Goal: Information Seeking & Learning: Learn about a topic

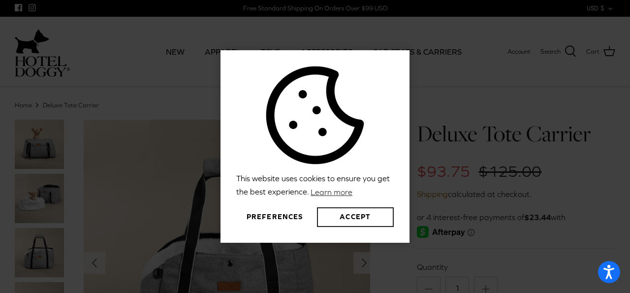
click at [358, 218] on button "Accept" at bounding box center [355, 217] width 77 height 20
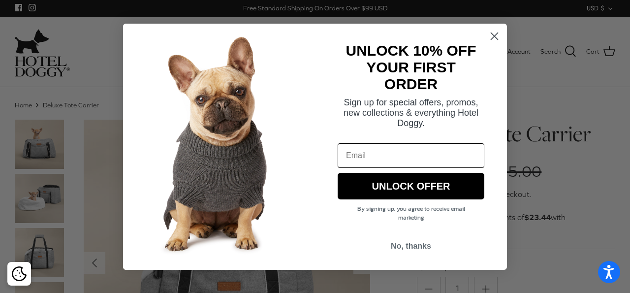
click at [495, 36] on icon "Close dialog" at bounding box center [494, 35] width 7 height 7
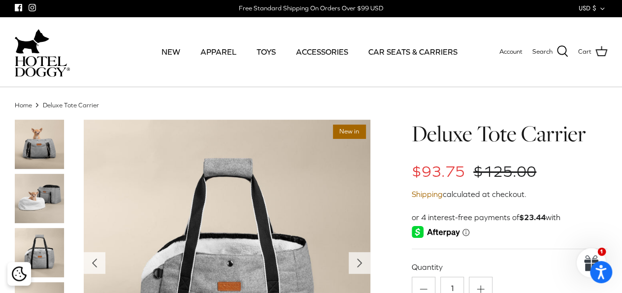
click at [54, 195] on img at bounding box center [39, 198] width 49 height 49
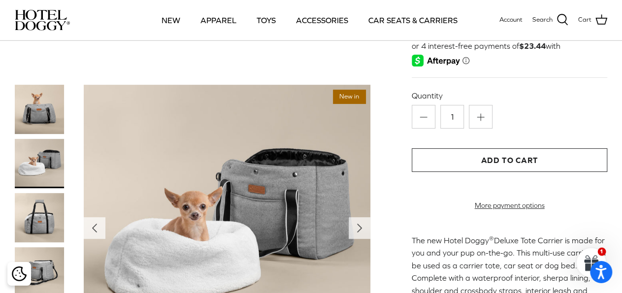
scroll to position [102, 0]
click at [37, 209] on img at bounding box center [39, 217] width 49 height 49
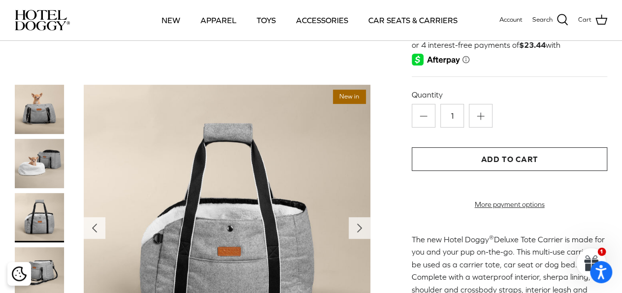
click at [45, 259] on img at bounding box center [39, 271] width 49 height 49
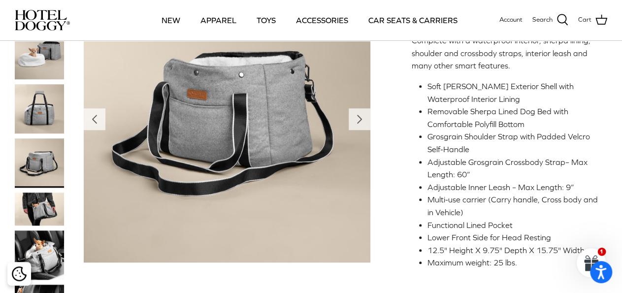
scroll to position [358, 0]
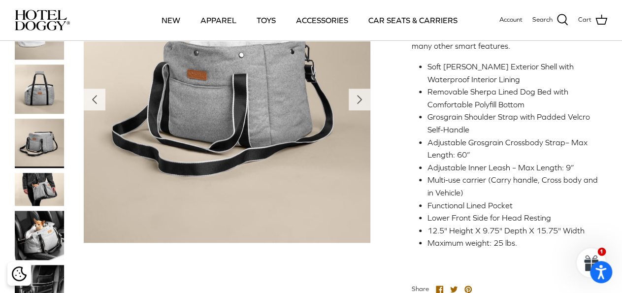
click at [45, 205] on img at bounding box center [39, 189] width 49 height 33
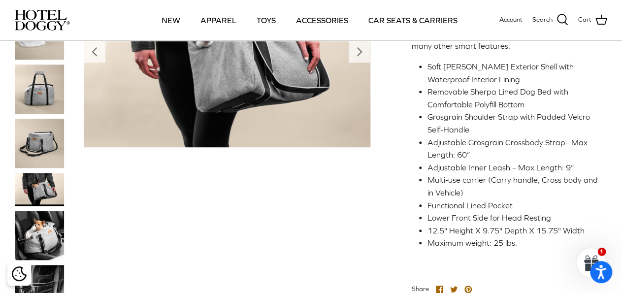
click at [46, 239] on img at bounding box center [39, 235] width 49 height 49
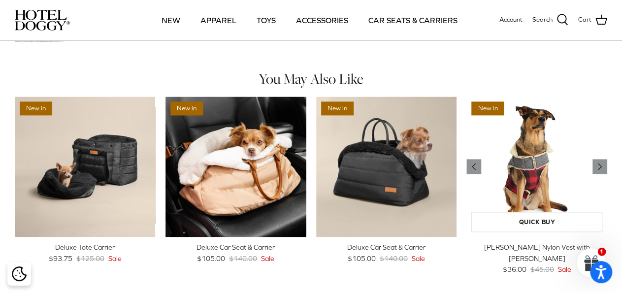
scroll to position [665, 0]
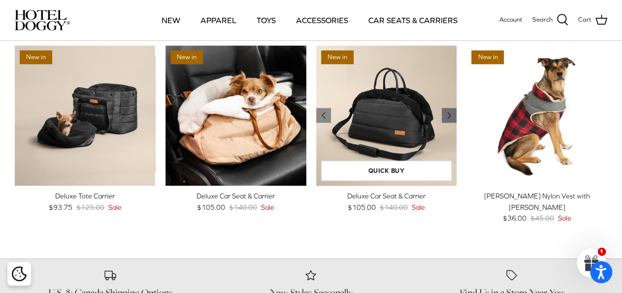
click at [452, 121] on icon "Right" at bounding box center [449, 115] width 12 height 12
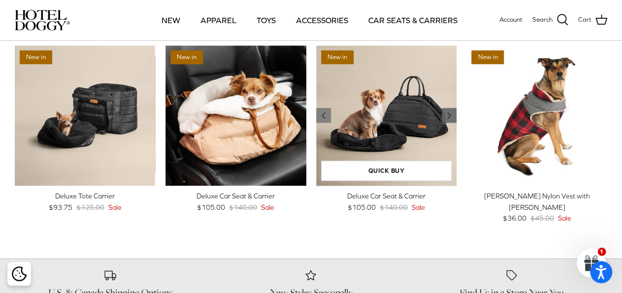
click at [449, 121] on icon "Right" at bounding box center [449, 115] width 12 height 12
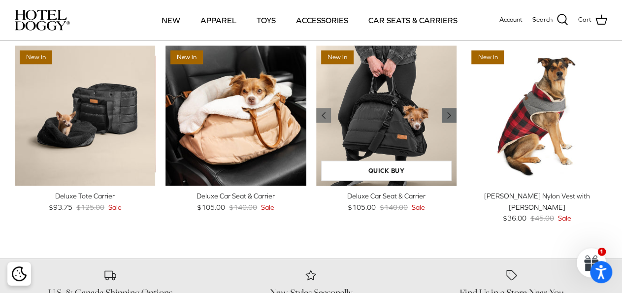
click at [449, 121] on icon "Right" at bounding box center [449, 115] width 12 height 12
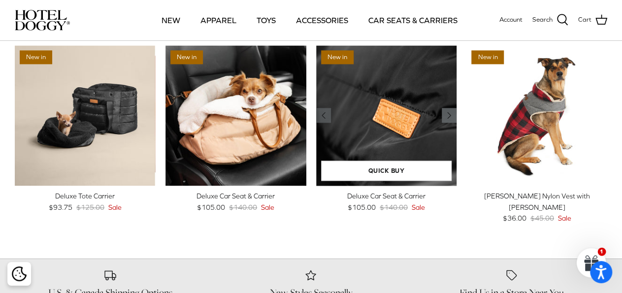
click at [449, 121] on icon "Right" at bounding box center [449, 115] width 12 height 12
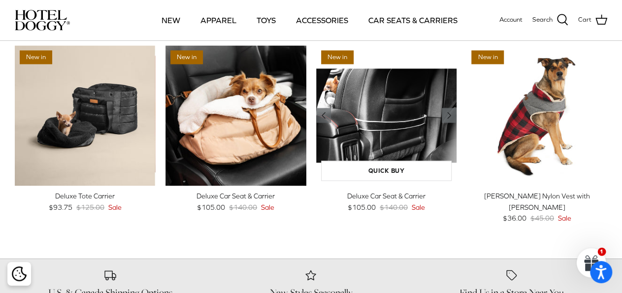
click at [449, 121] on icon "Right" at bounding box center [449, 115] width 12 height 12
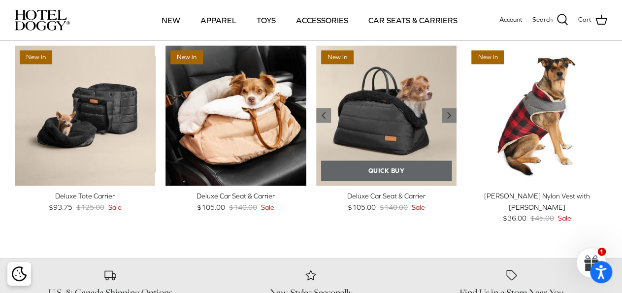
click at [358, 181] on link "Quick buy" at bounding box center [386, 170] width 131 height 20
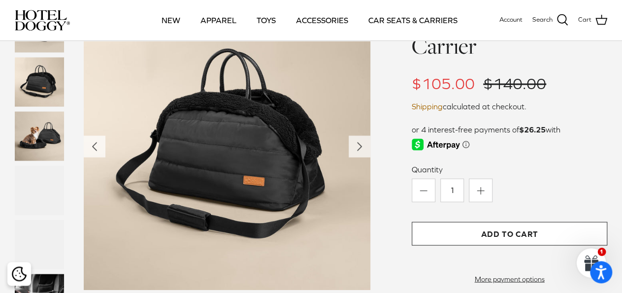
scroll to position [893, 0]
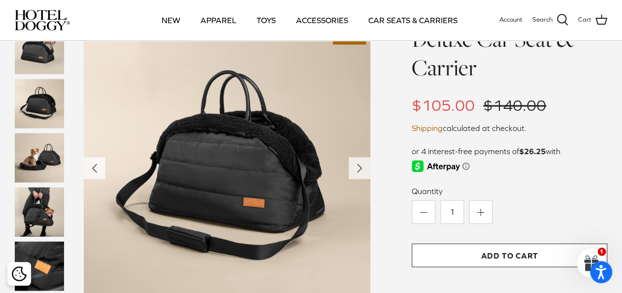
click at [45, 166] on img at bounding box center [39, 157] width 49 height 49
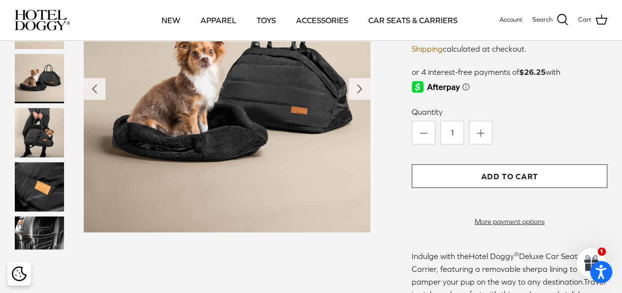
scroll to position [995, 0]
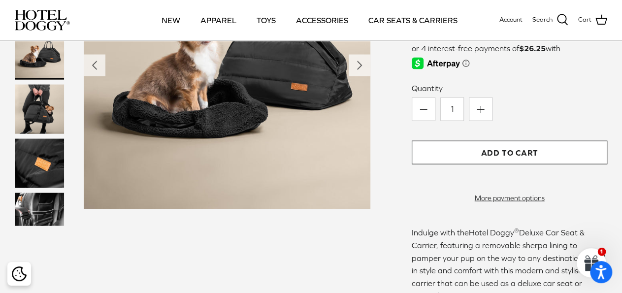
click at [45, 169] on img at bounding box center [39, 163] width 49 height 49
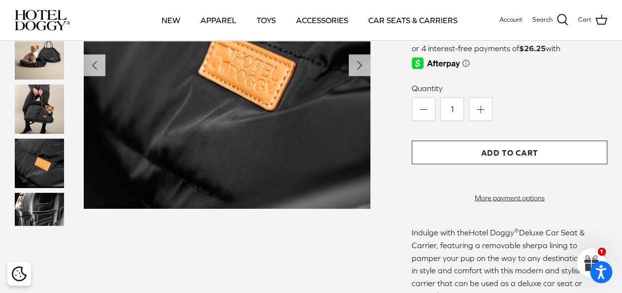
click at [40, 209] on img at bounding box center [39, 209] width 49 height 33
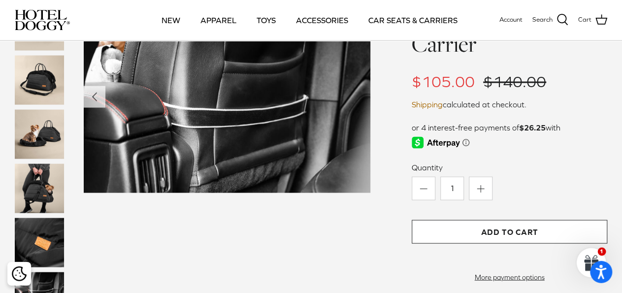
scroll to position [842, 0]
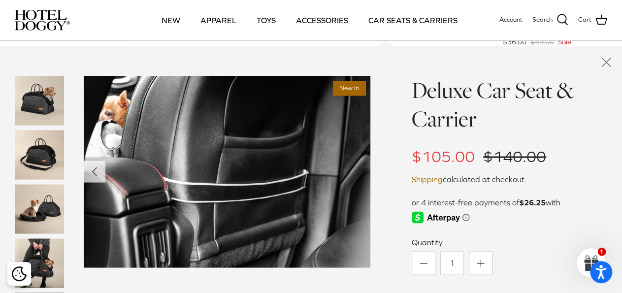
click at [47, 124] on img at bounding box center [39, 100] width 49 height 49
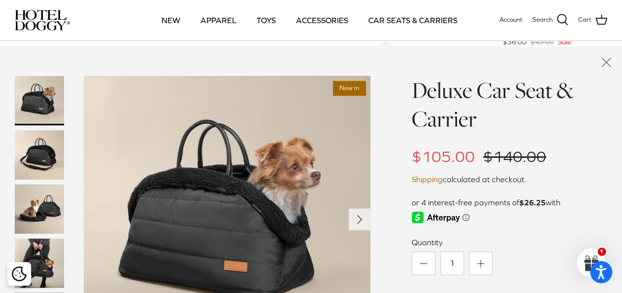
click at [48, 168] on img at bounding box center [39, 154] width 49 height 49
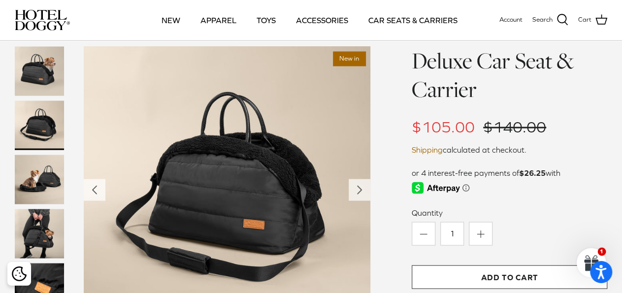
scroll to position [844, 0]
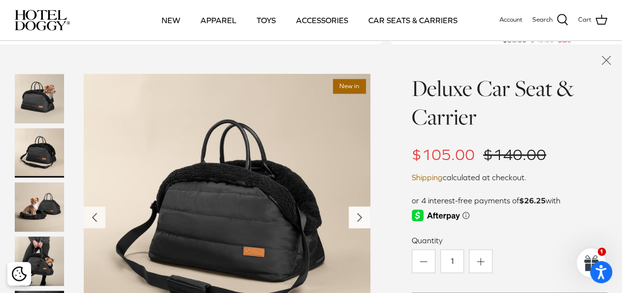
click at [355, 225] on icon "Right" at bounding box center [359, 217] width 16 height 16
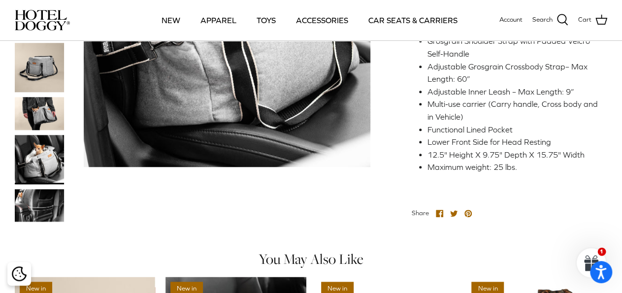
scroll to position [229, 0]
